Goal: Information Seeking & Learning: Learn about a topic

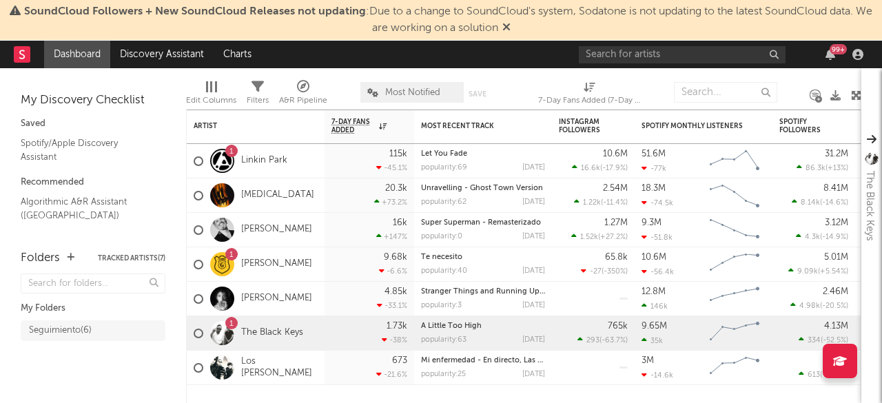
click at [511, 31] on icon at bounding box center [506, 26] width 8 height 11
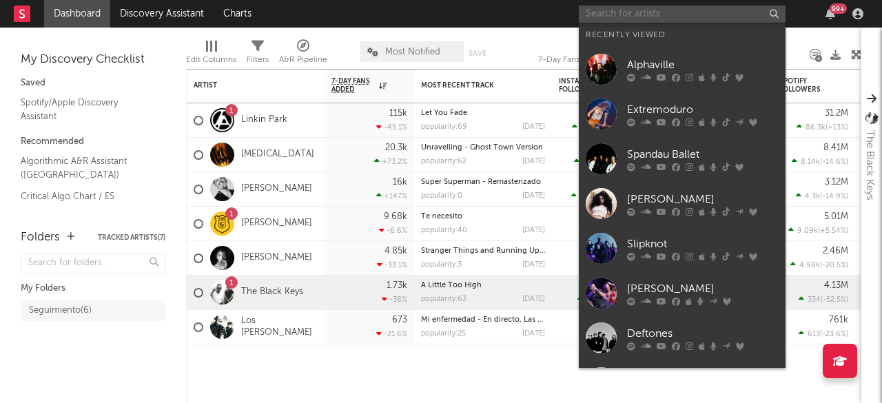
click at [608, 16] on input "text" at bounding box center [682, 14] width 207 height 17
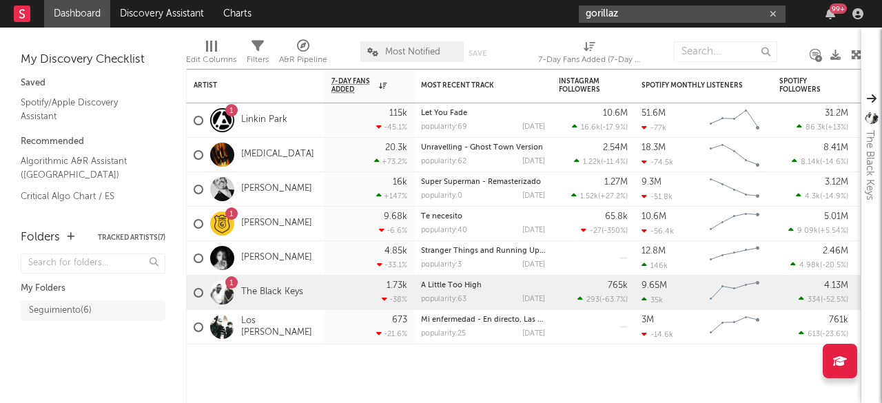
click at [649, 9] on input "gorillaz" at bounding box center [682, 14] width 207 height 17
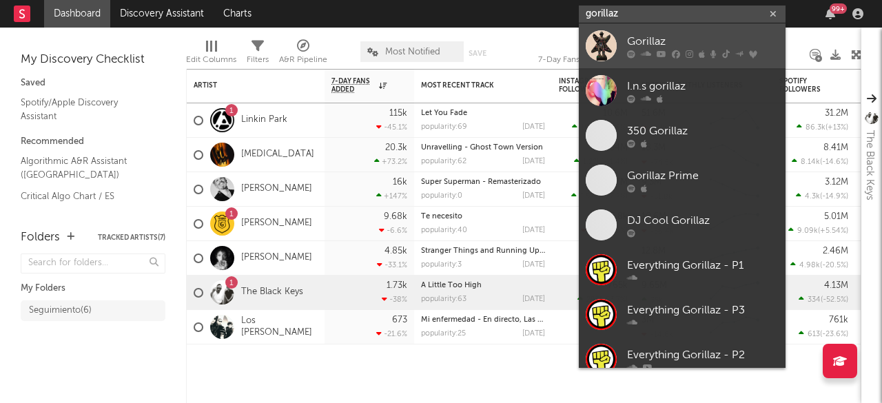
type input "gorillaz"
click at [648, 41] on div "Gorillaz" at bounding box center [703, 41] width 152 height 17
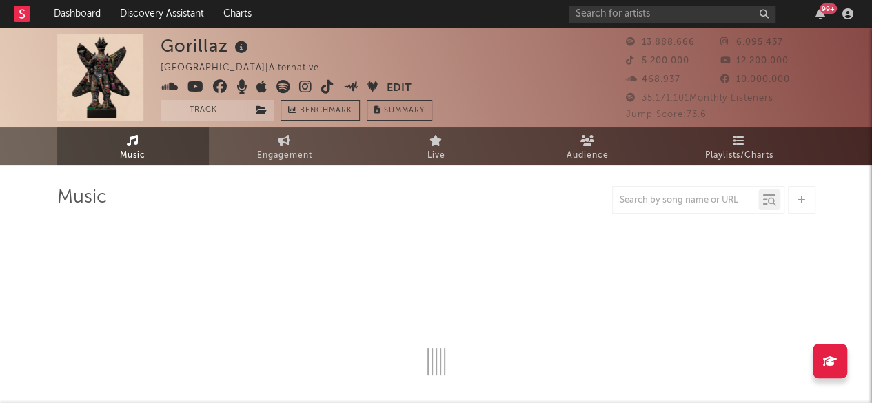
select select "6m"
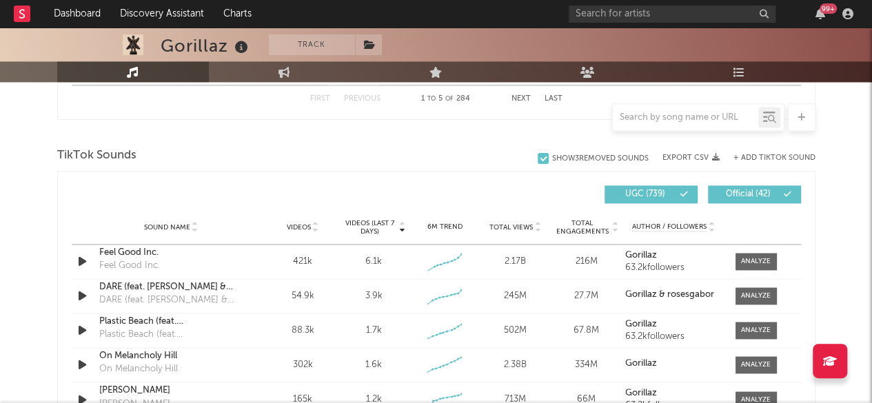
scroll to position [896, 0]
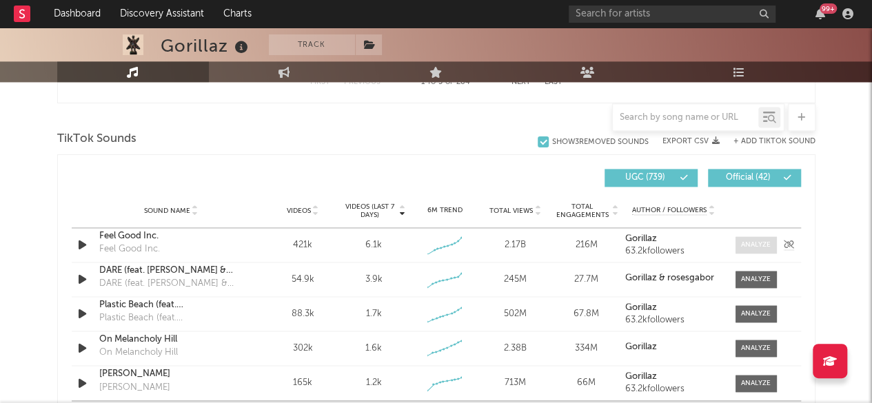
click at [752, 245] on div at bounding box center [756, 245] width 30 height 10
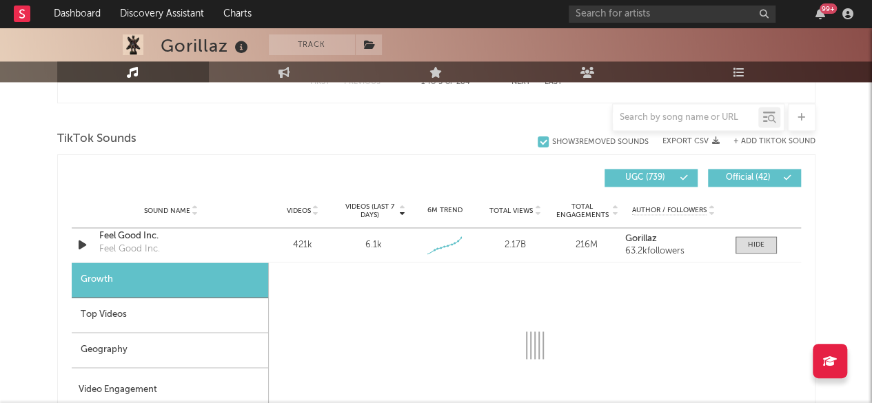
scroll to position [965, 0]
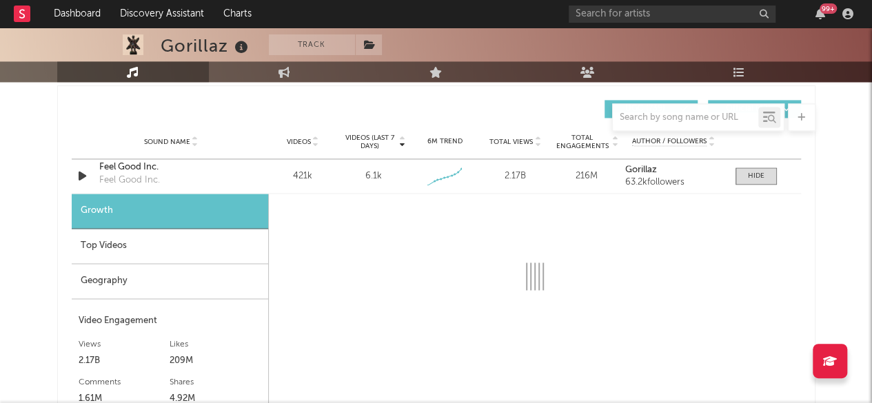
click at [107, 279] on div "Geography" at bounding box center [170, 281] width 196 height 35
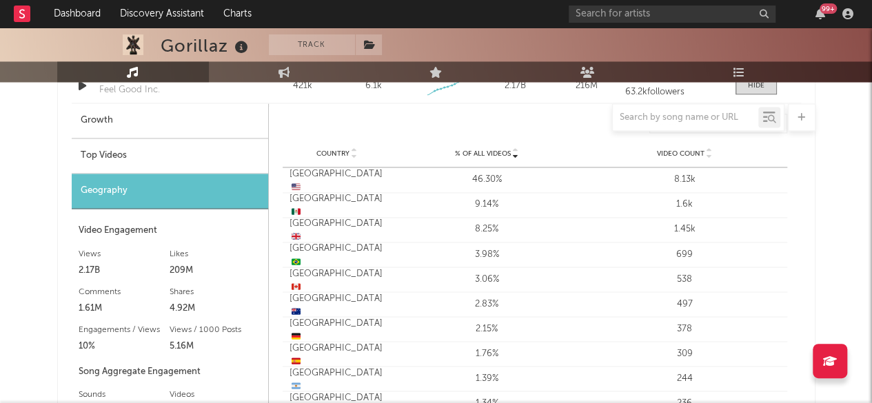
scroll to position [1034, 0]
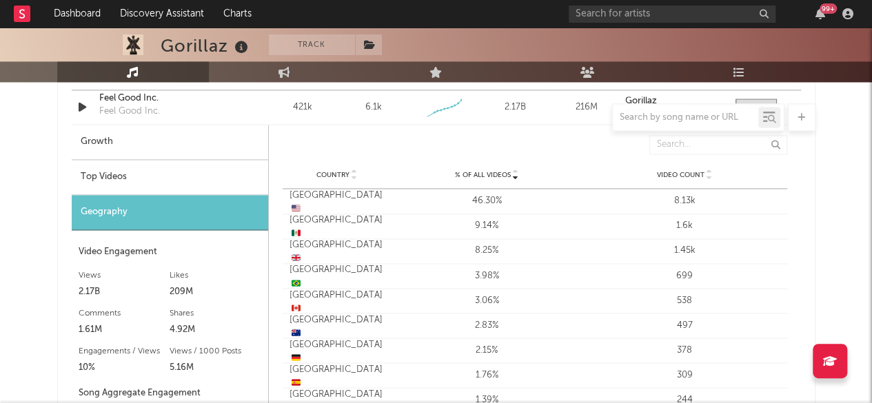
click at [121, 171] on div "Top Videos" at bounding box center [170, 177] width 196 height 35
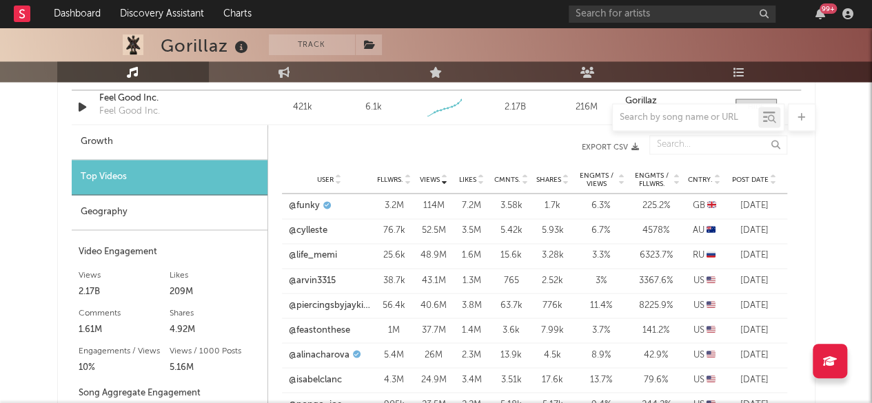
click at [715, 175] on icon at bounding box center [717, 177] width 7 height 6
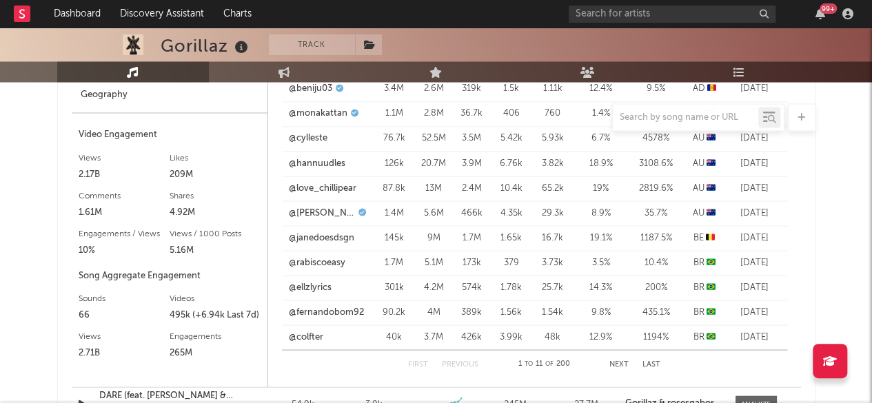
scroll to position [1171, 0]
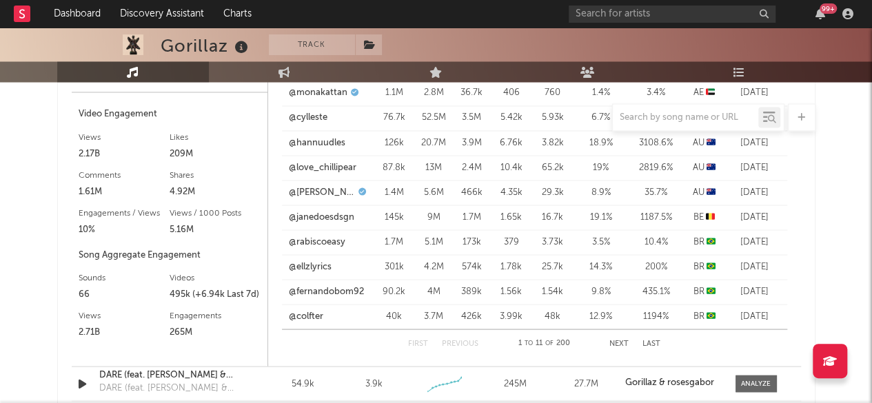
click at [619, 340] on button "Next" at bounding box center [618, 344] width 19 height 8
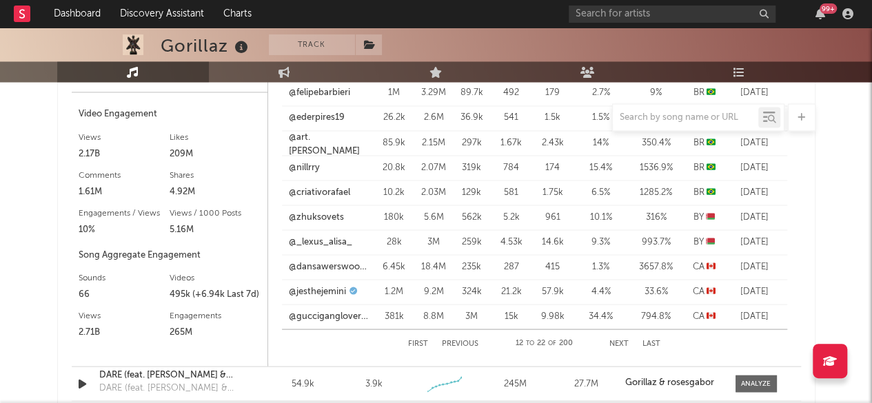
click at [619, 340] on button "Next" at bounding box center [618, 344] width 19 height 8
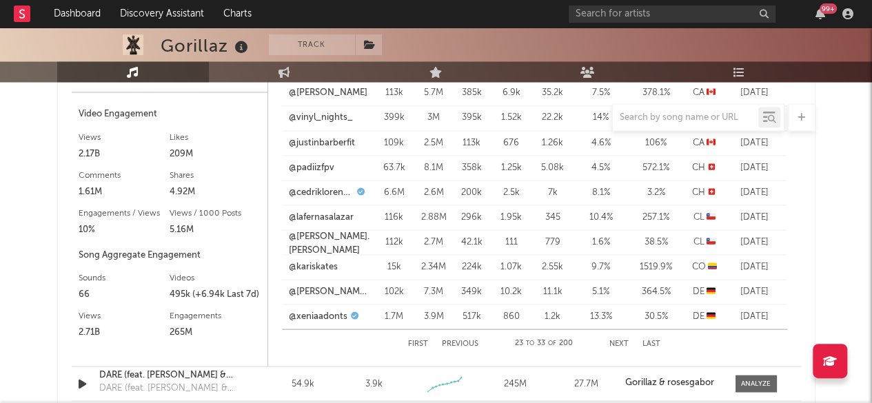
click at [619, 340] on button "Next" at bounding box center [618, 344] width 19 height 8
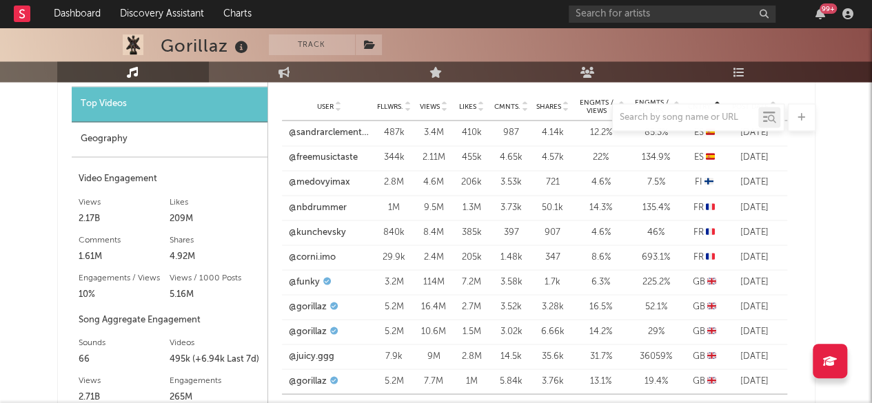
scroll to position [1034, 0]
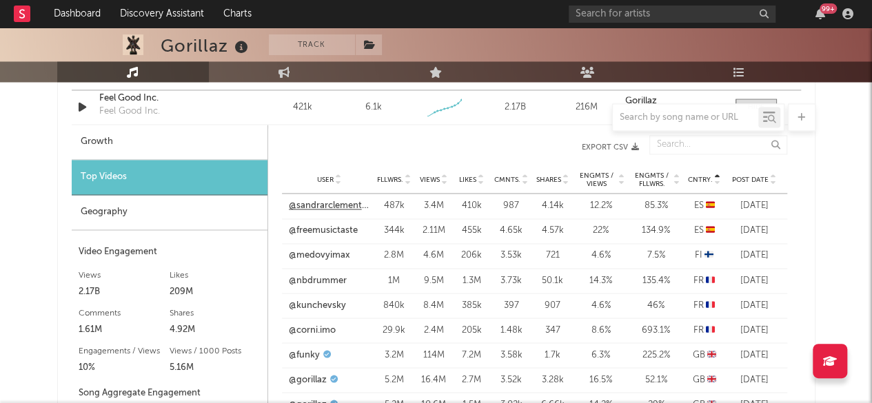
click at [316, 199] on link "@sandrarclemente666" at bounding box center [329, 206] width 81 height 14
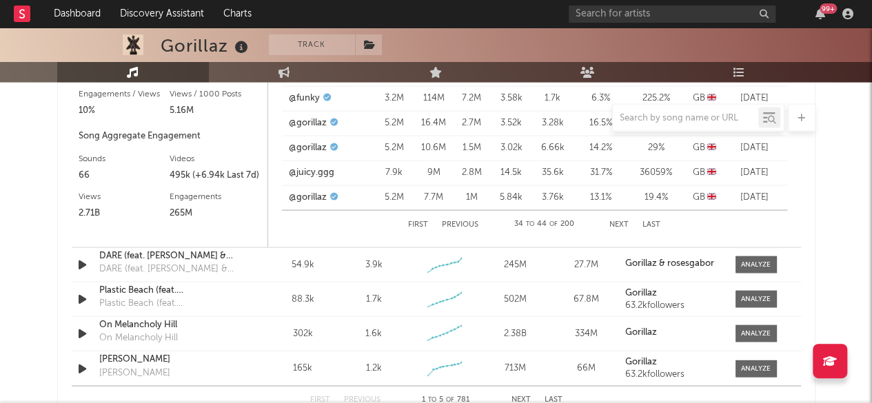
scroll to position [1309, 0]
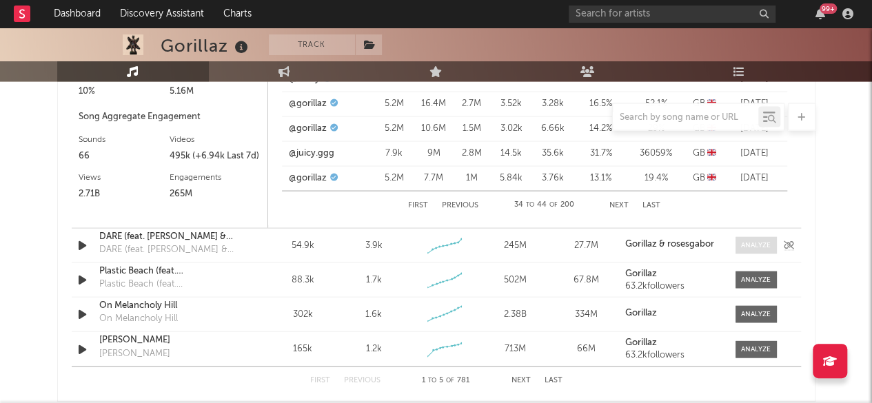
click at [762, 241] on div at bounding box center [756, 245] width 30 height 10
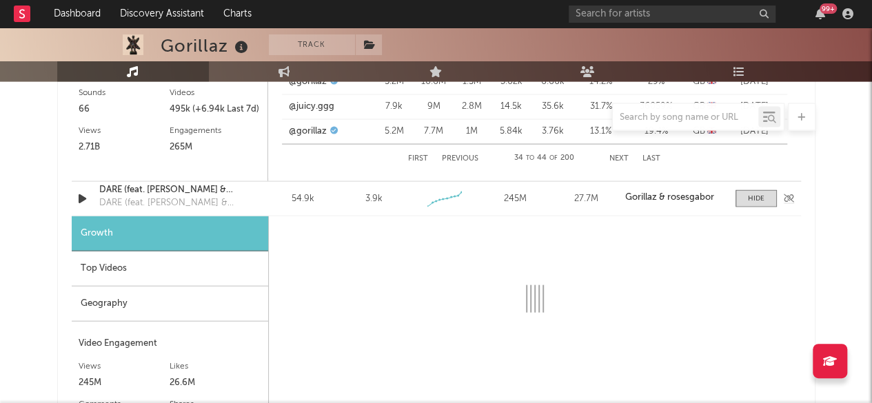
scroll to position [1378, 0]
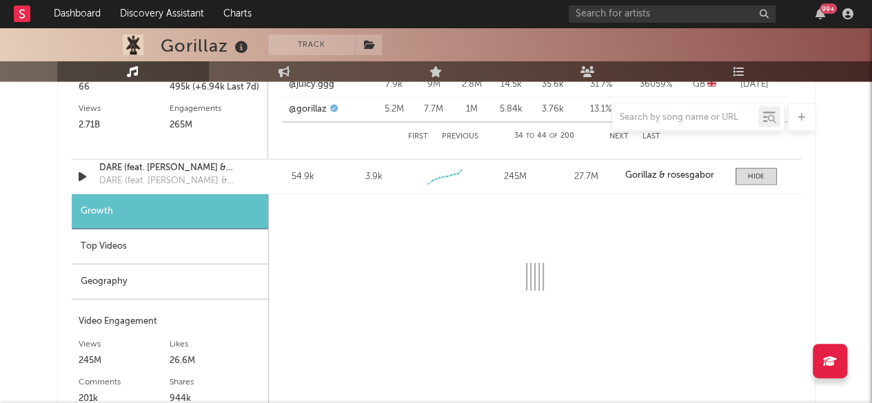
click at [107, 276] on div "Geography" at bounding box center [170, 282] width 196 height 35
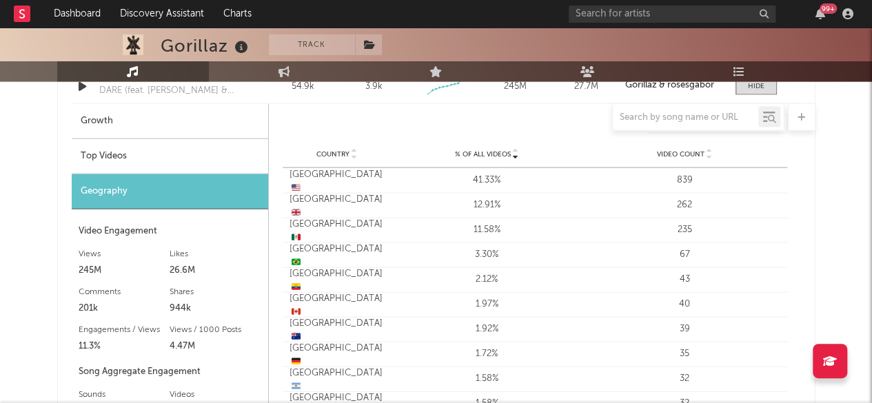
scroll to position [1447, 0]
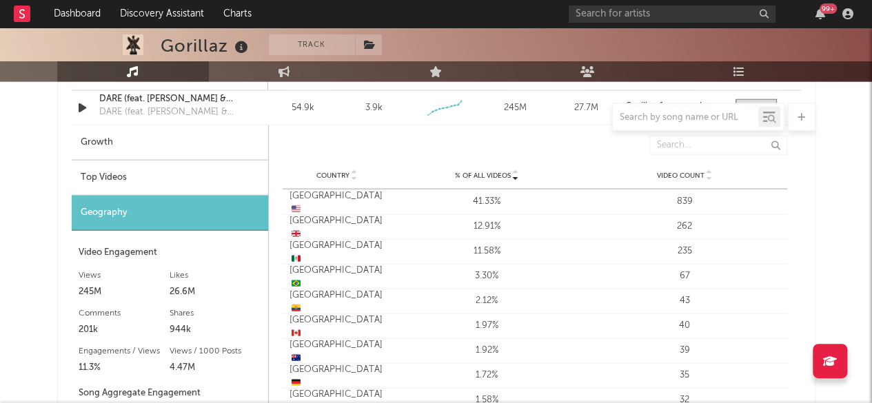
click at [116, 175] on div "Top Videos" at bounding box center [170, 178] width 196 height 35
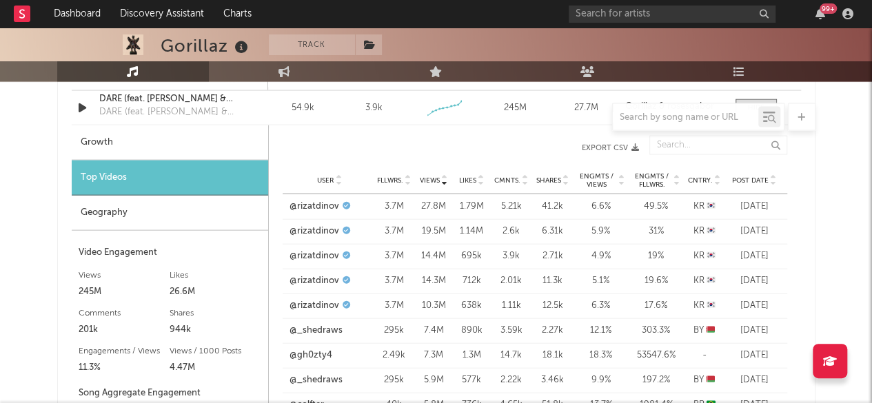
click at [715, 181] on icon at bounding box center [717, 184] width 7 height 6
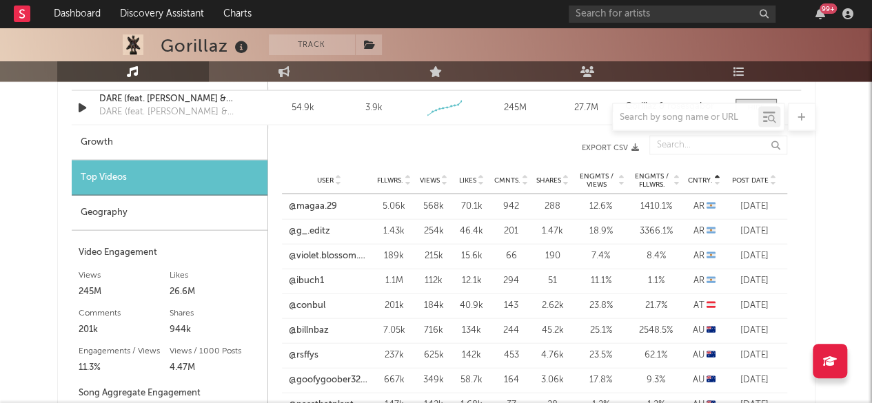
scroll to position [1585, 0]
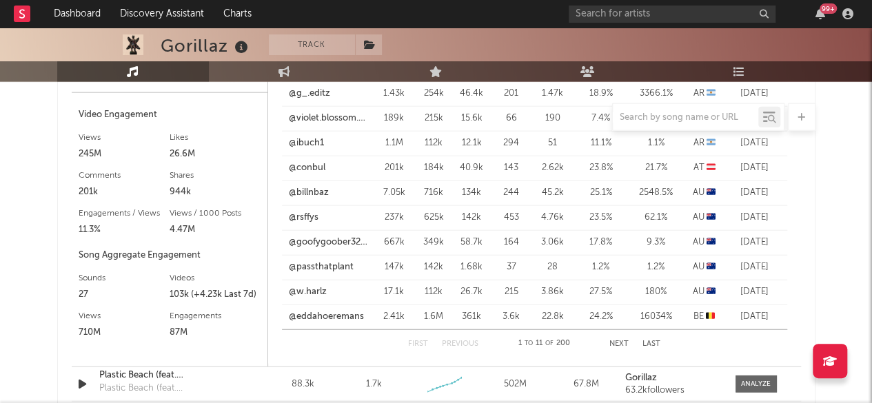
click at [619, 342] on button "Next" at bounding box center [618, 344] width 19 height 8
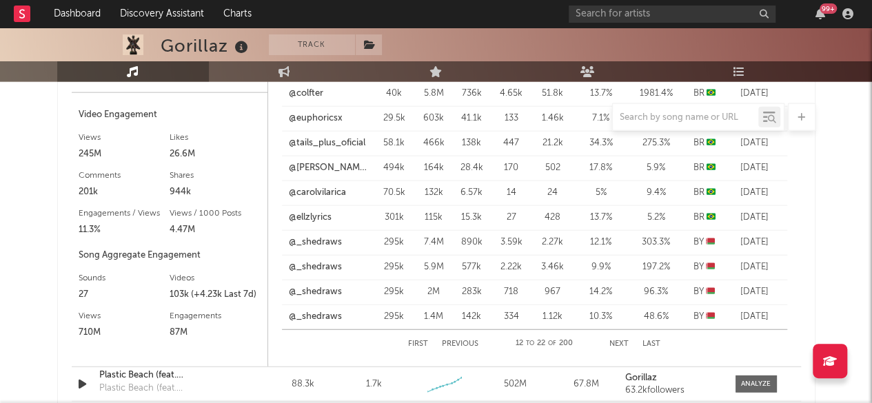
click at [619, 342] on button "Next" at bounding box center [618, 344] width 19 height 8
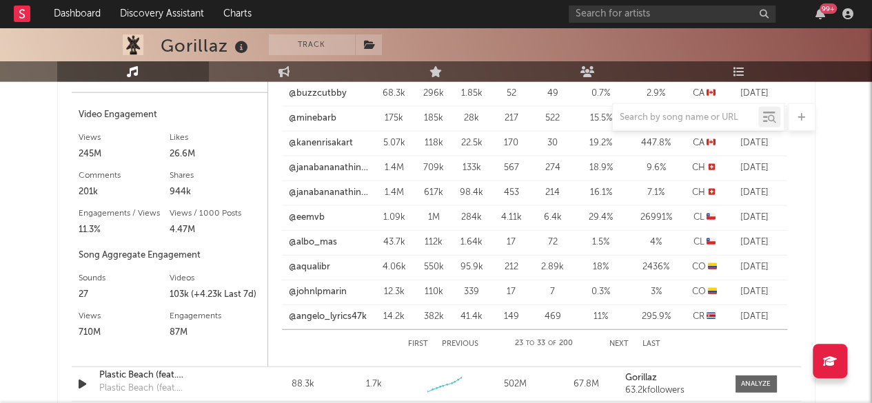
click at [619, 342] on button "Next" at bounding box center [618, 344] width 19 height 8
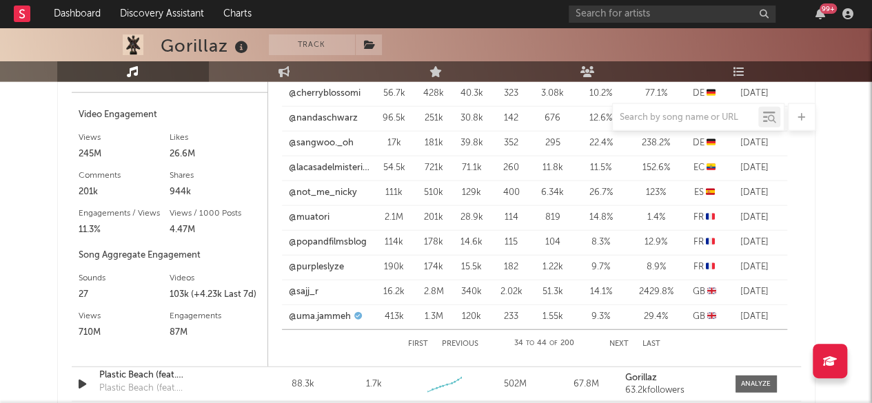
click at [619, 342] on button "Next" at bounding box center [618, 344] width 19 height 8
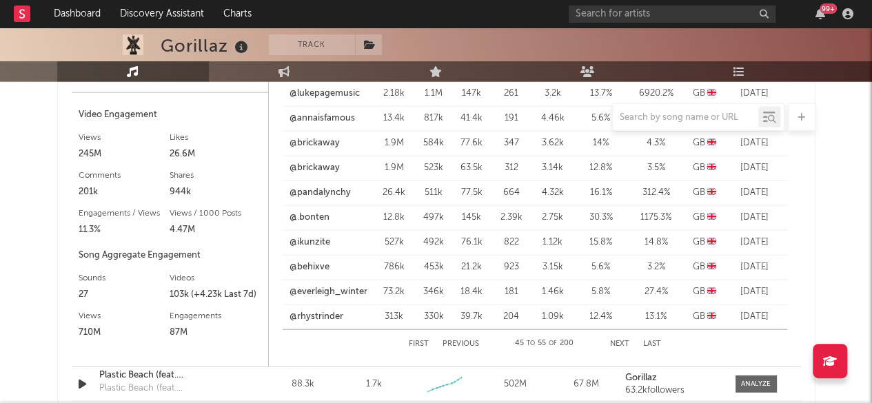
click at [474, 340] on button "Previous" at bounding box center [460, 344] width 37 height 8
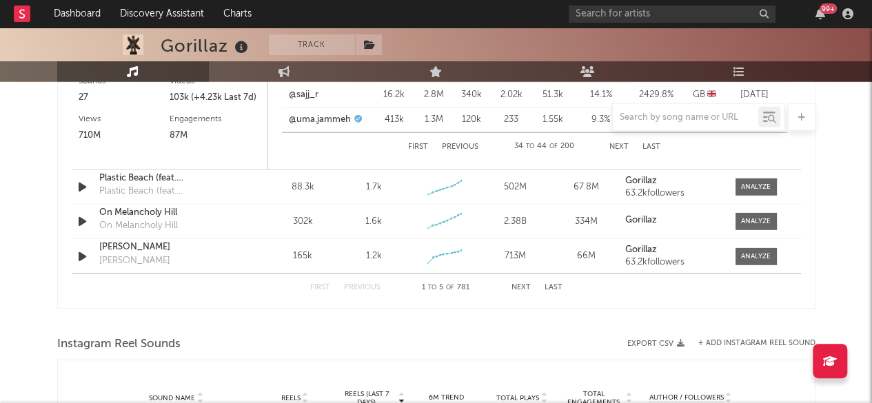
scroll to position [1791, 0]
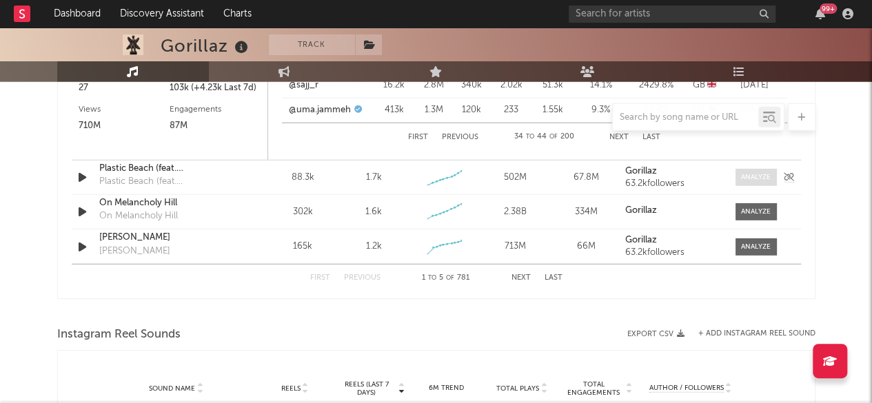
click at [762, 172] on div at bounding box center [756, 177] width 30 height 10
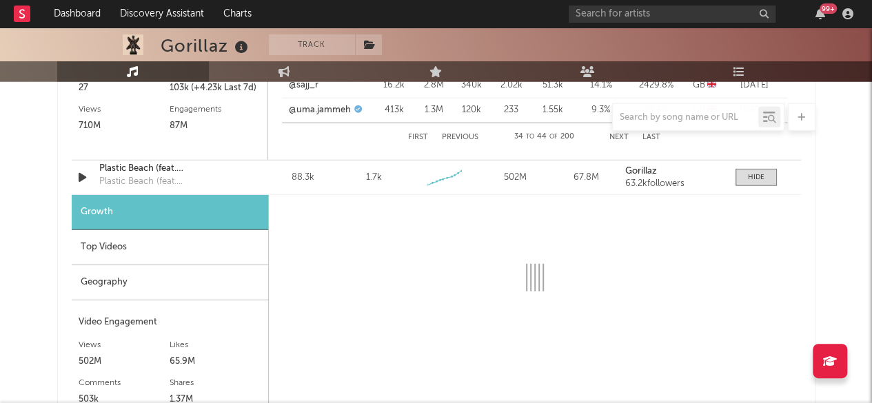
click at [104, 278] on div "Geography" at bounding box center [170, 282] width 196 height 35
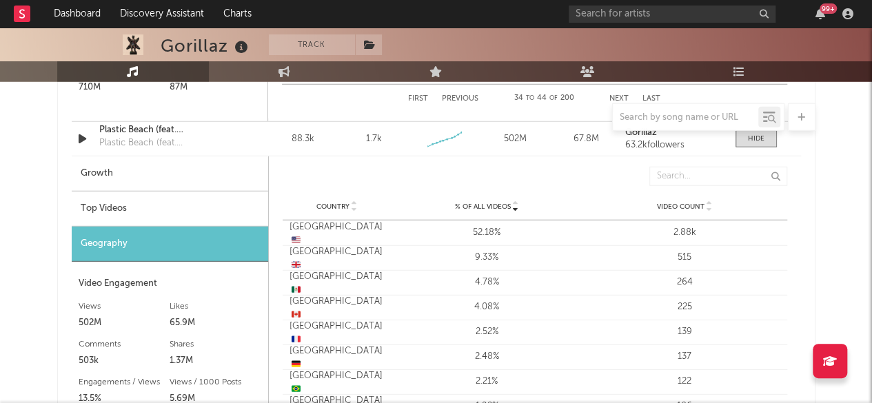
scroll to position [1860, 0]
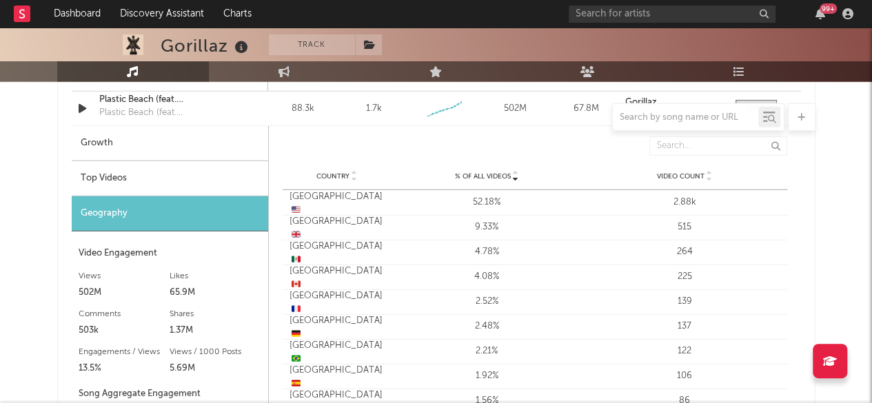
click at [95, 173] on div "Top Videos" at bounding box center [170, 178] width 196 height 35
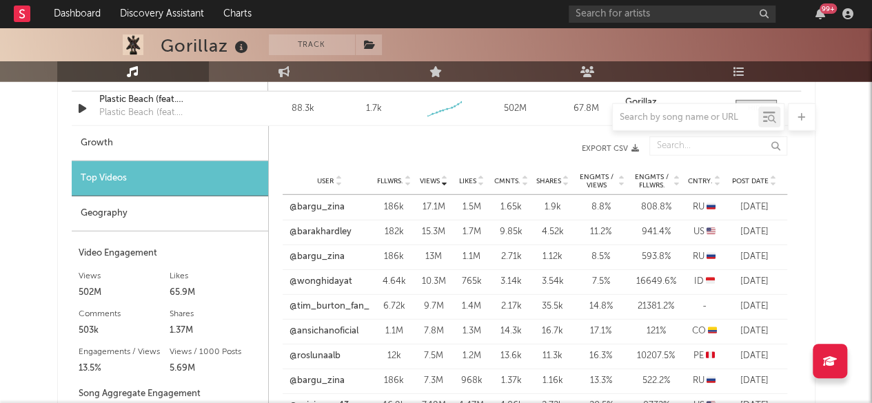
click at [717, 181] on icon at bounding box center [717, 184] width 7 height 6
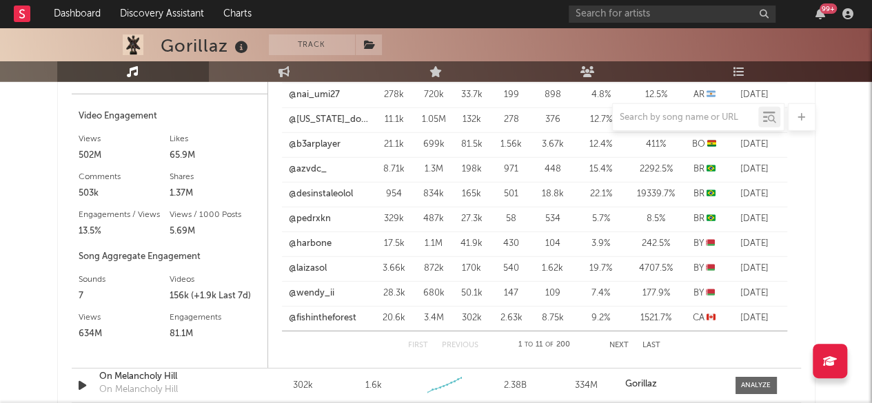
scroll to position [1998, 0]
click at [618, 342] on button "Next" at bounding box center [618, 345] width 19 height 8
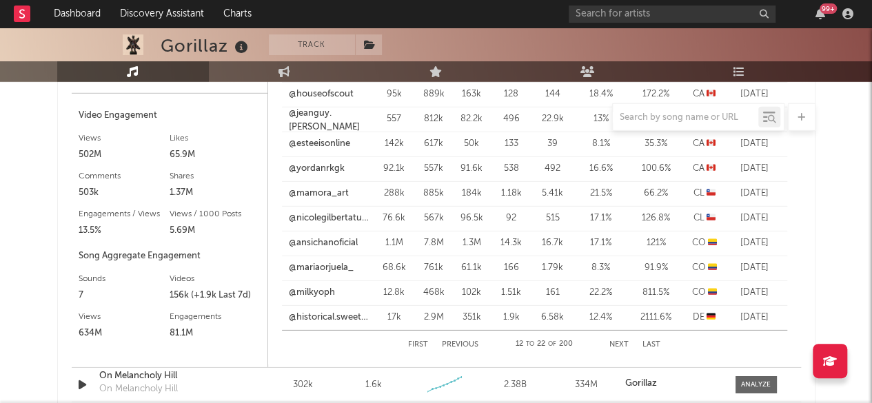
click at [618, 342] on button "Next" at bounding box center [618, 345] width 19 height 8
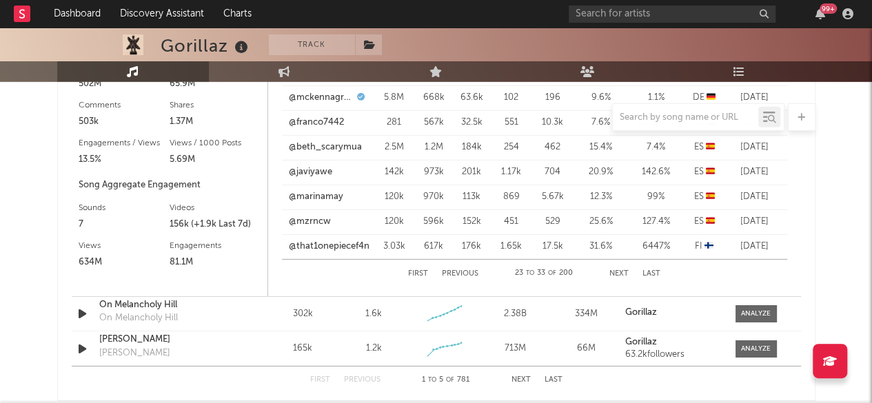
scroll to position [2136, 0]
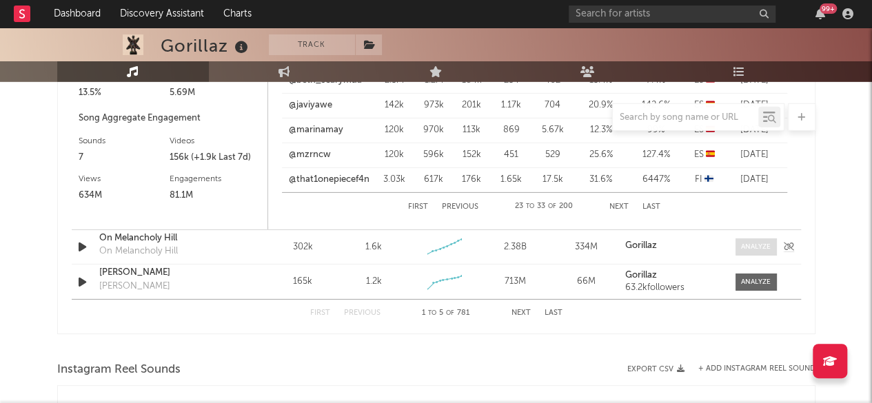
click at [752, 247] on div at bounding box center [756, 247] width 30 height 10
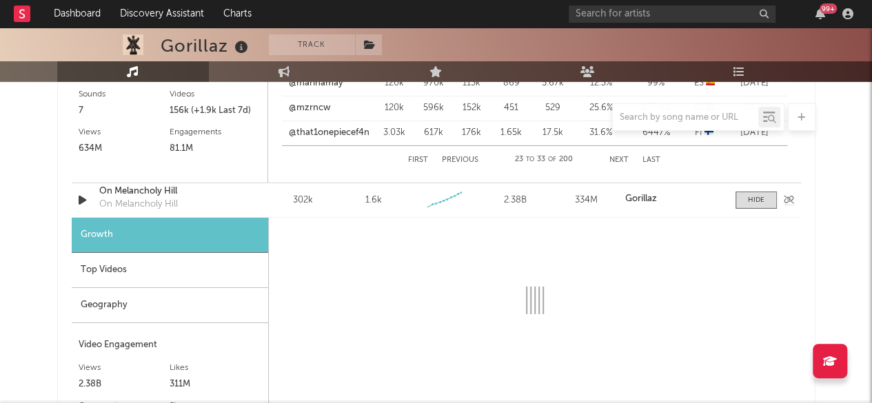
scroll to position [2205, 0]
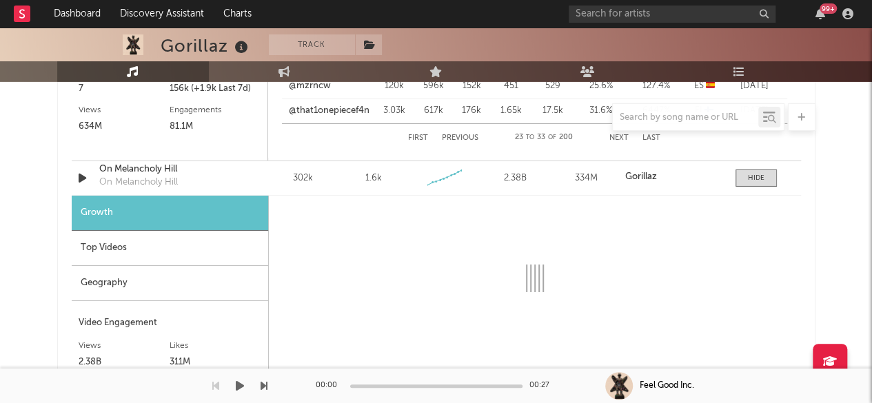
select select "6m"
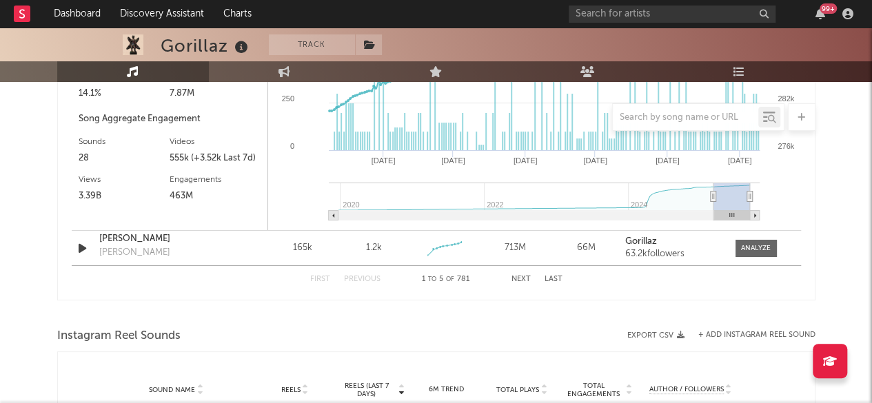
scroll to position [2343, 0]
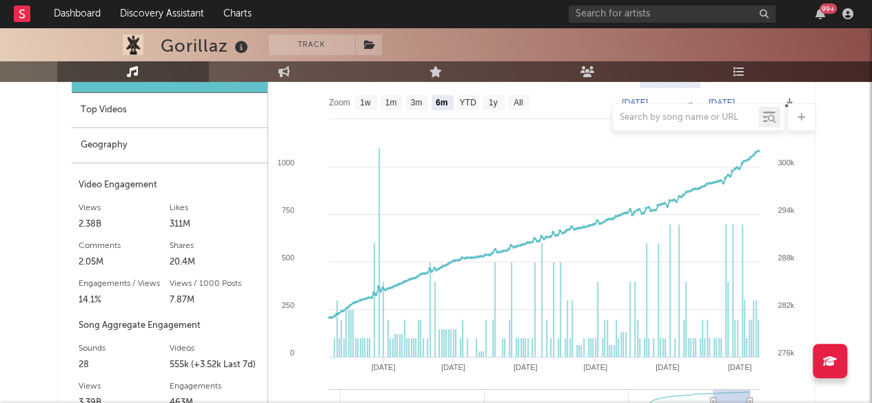
click at [109, 110] on div at bounding box center [436, 117] width 758 height 28
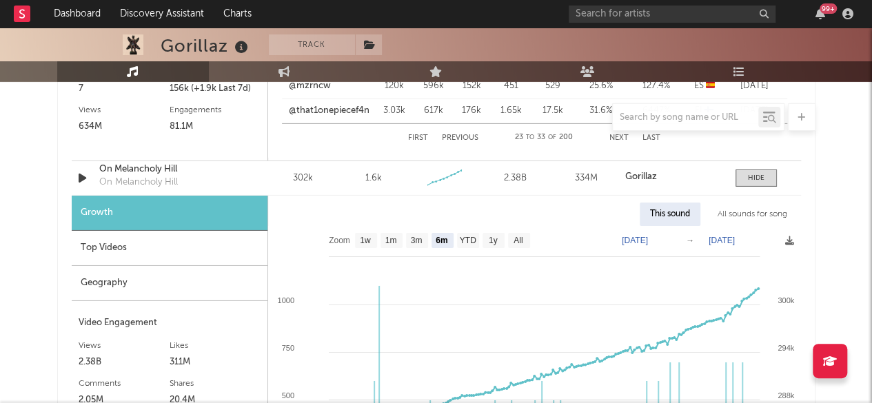
click at [120, 245] on div "Top Videos" at bounding box center [170, 248] width 196 height 35
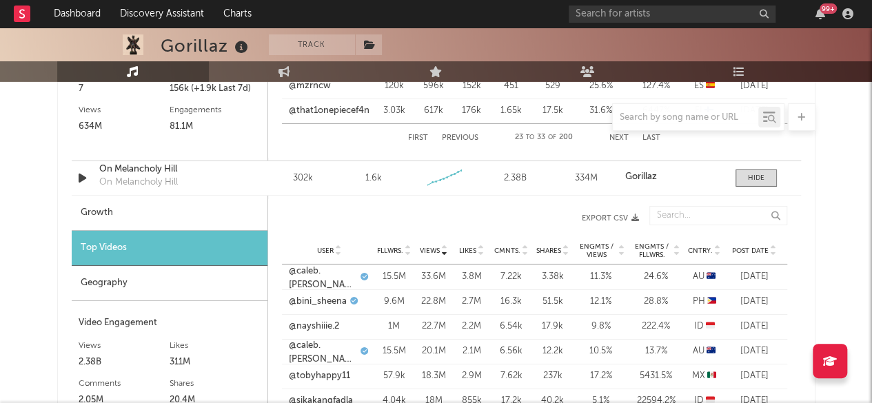
click at [717, 245] on icon at bounding box center [717, 248] width 7 height 6
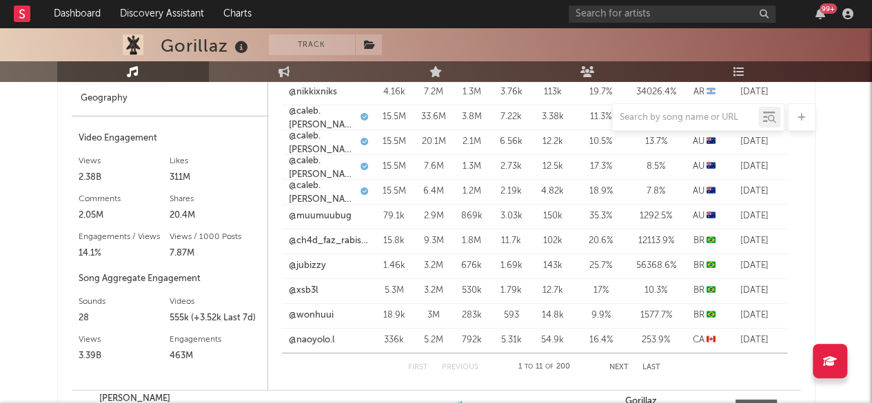
scroll to position [2412, 0]
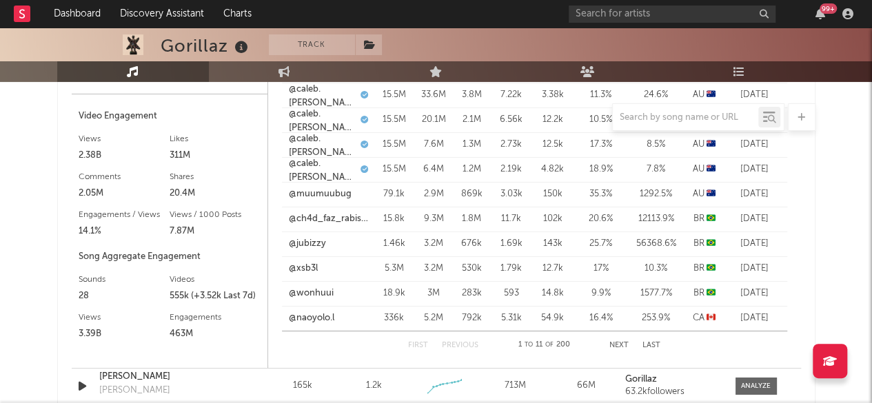
click at [621, 342] on button "Next" at bounding box center [618, 346] width 19 height 8
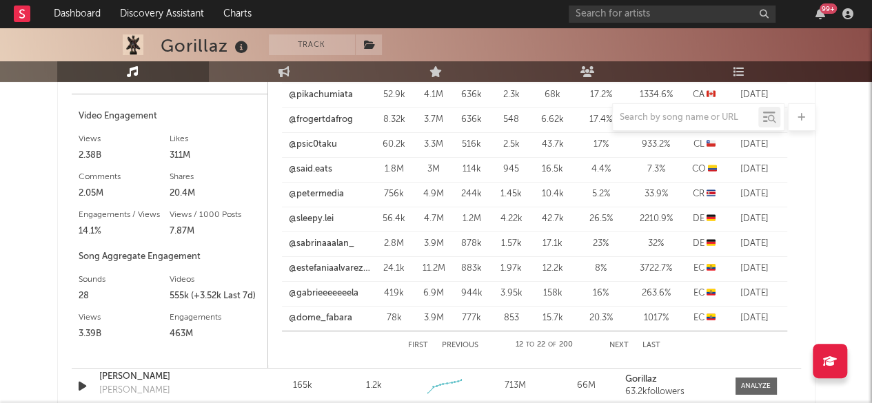
click at [621, 342] on button "Next" at bounding box center [618, 346] width 19 height 8
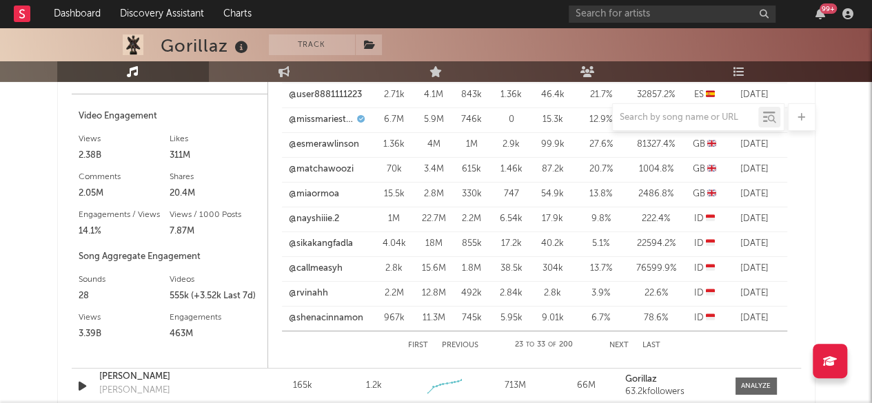
scroll to position [2618, 0]
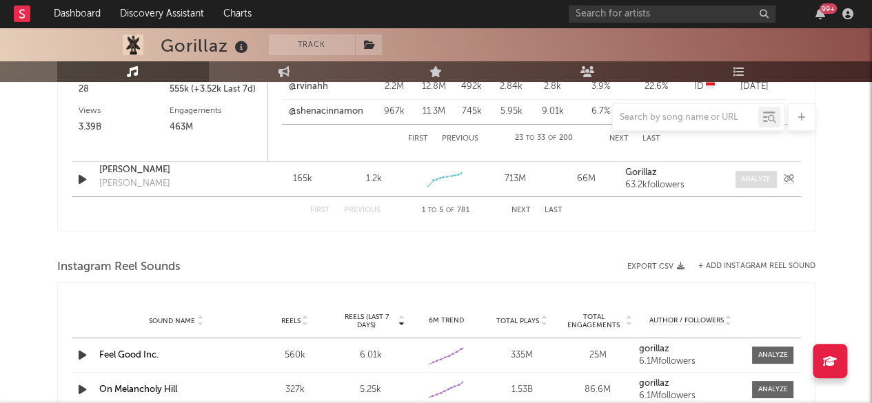
click at [761, 178] on div at bounding box center [756, 179] width 30 height 10
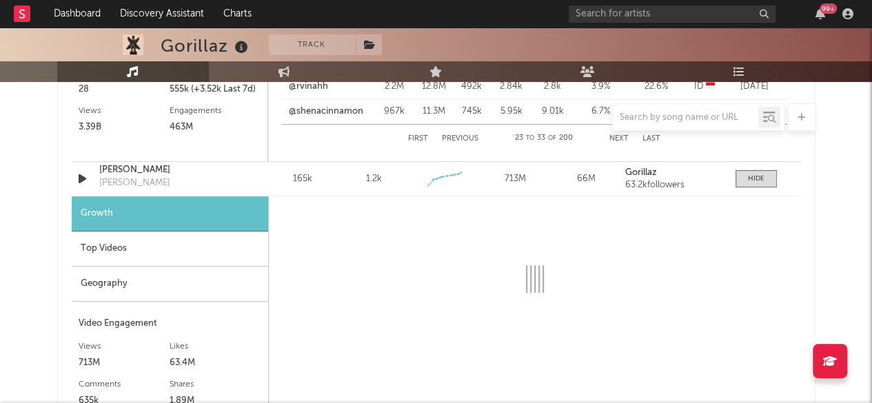
click at [104, 285] on div "Geography" at bounding box center [170, 284] width 196 height 35
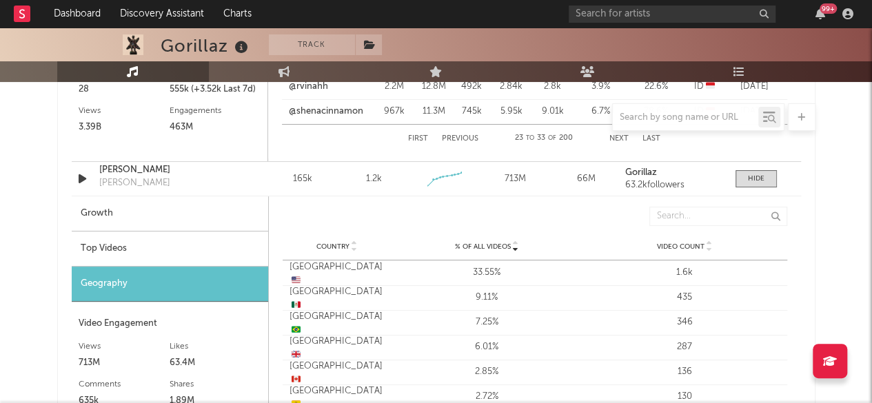
click at [108, 253] on div "Top Videos" at bounding box center [170, 249] width 196 height 35
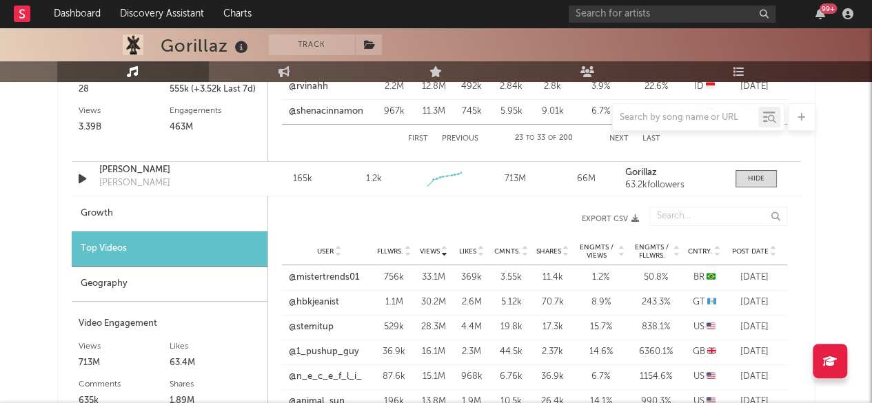
click at [718, 246] on icon at bounding box center [717, 249] width 7 height 6
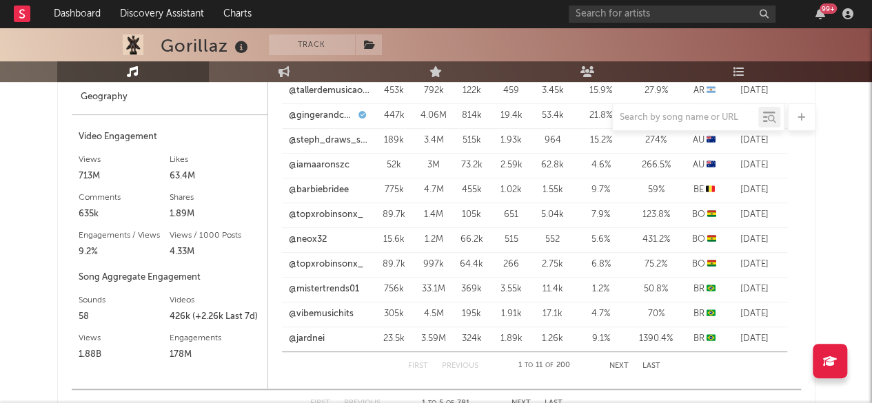
scroll to position [2825, 0]
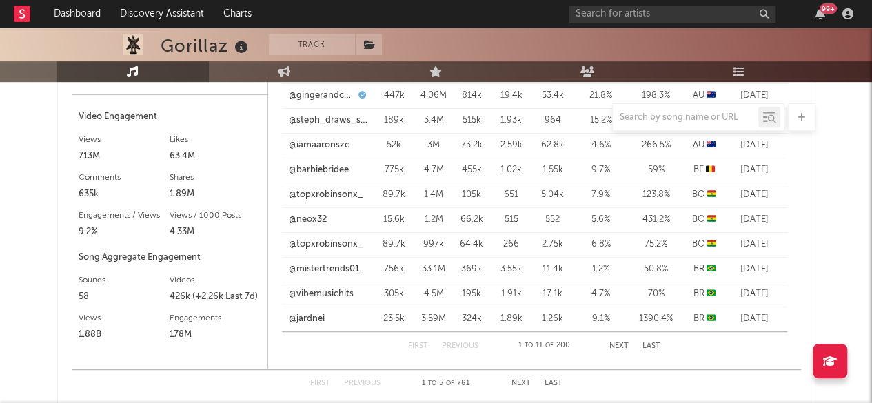
click at [615, 342] on button "Next" at bounding box center [618, 346] width 19 height 8
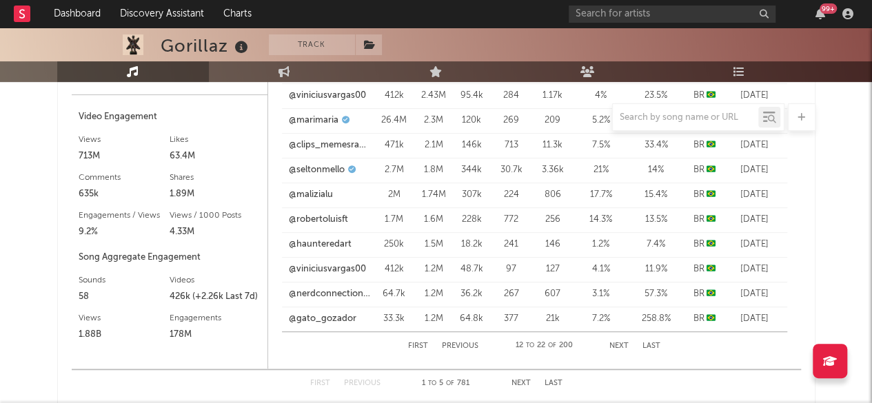
click at [615, 342] on button "Next" at bounding box center [618, 346] width 19 height 8
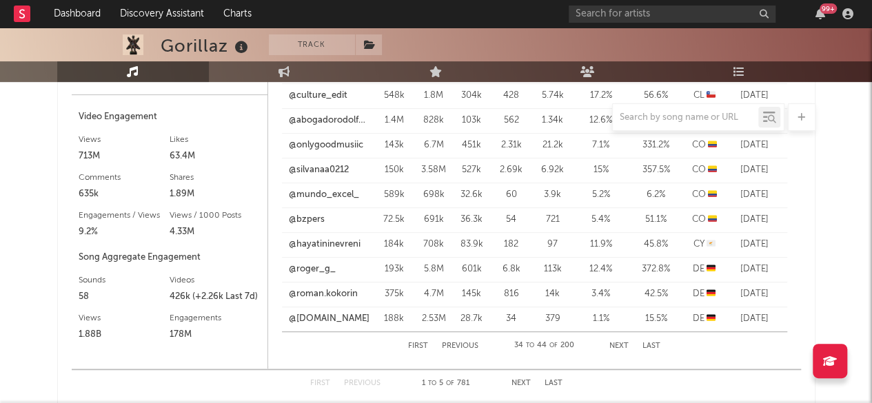
click at [615, 342] on button "Next" at bounding box center [618, 346] width 19 height 8
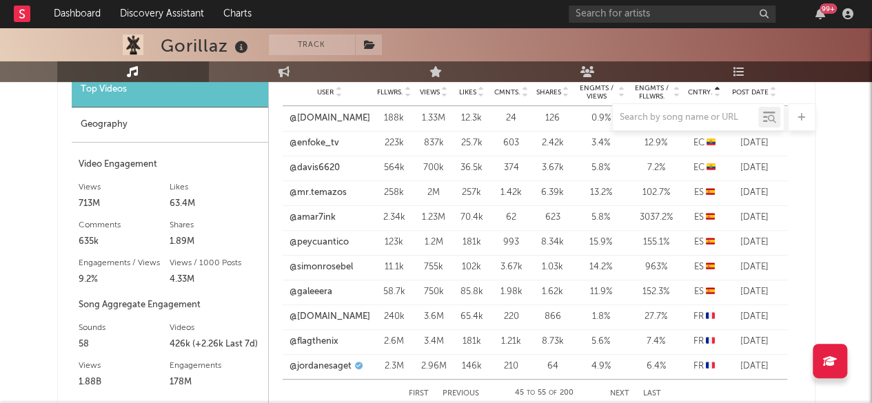
scroll to position [2756, 0]
